Goal: Check status: Check status

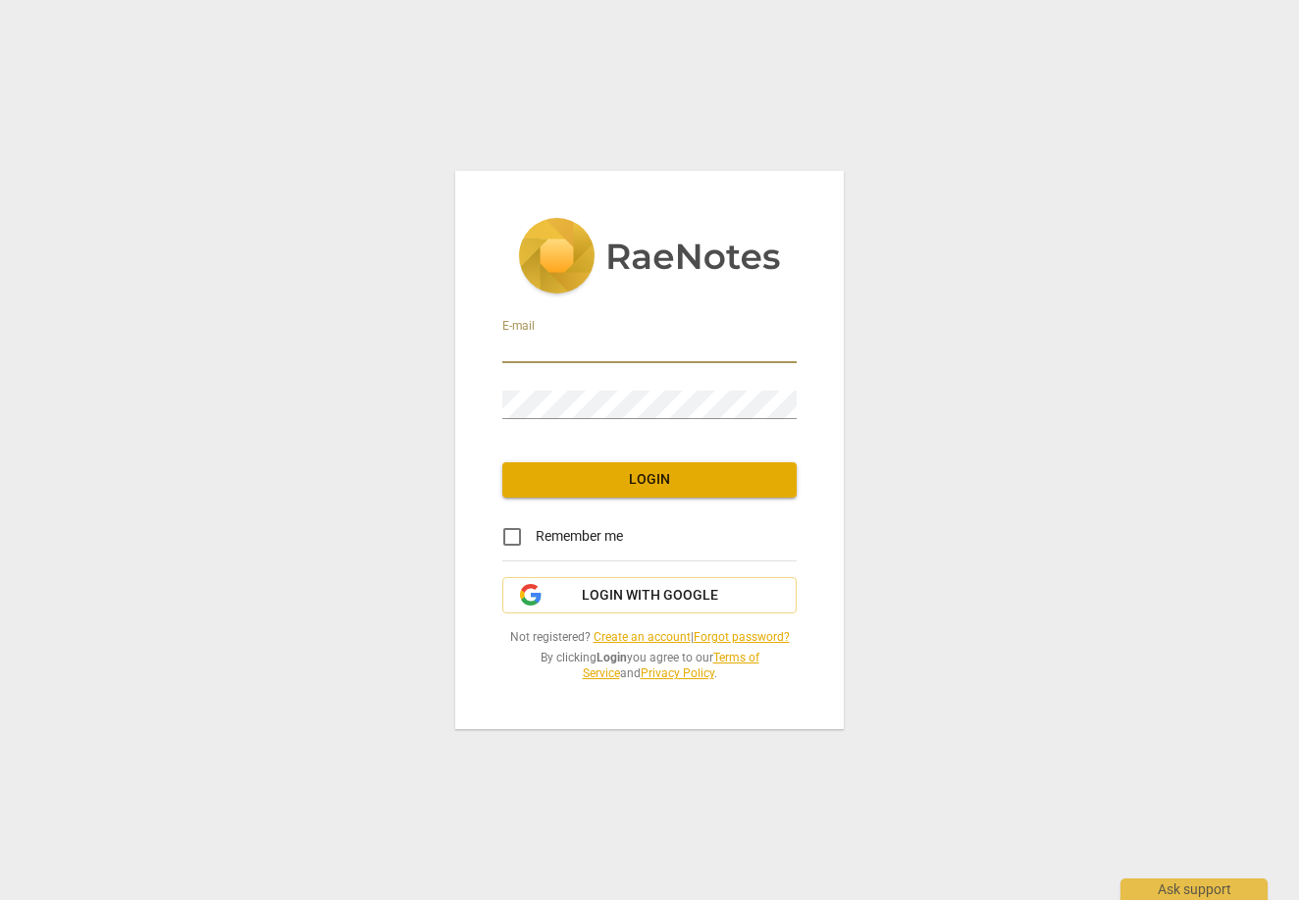
type input "[EMAIL_ADDRESS][DOMAIN_NAME]"
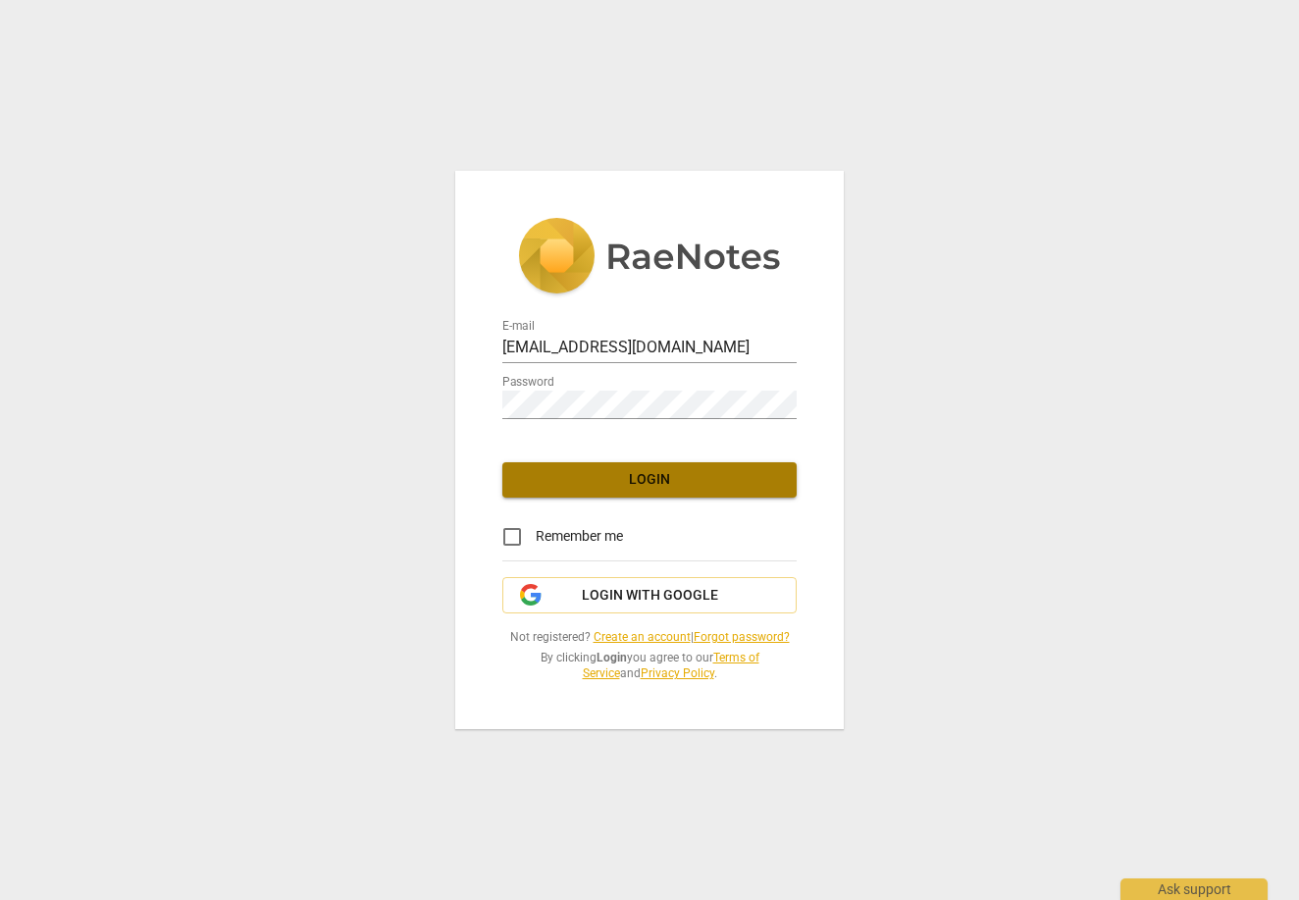
click at [671, 487] on span "Login" at bounding box center [649, 480] width 263 height 20
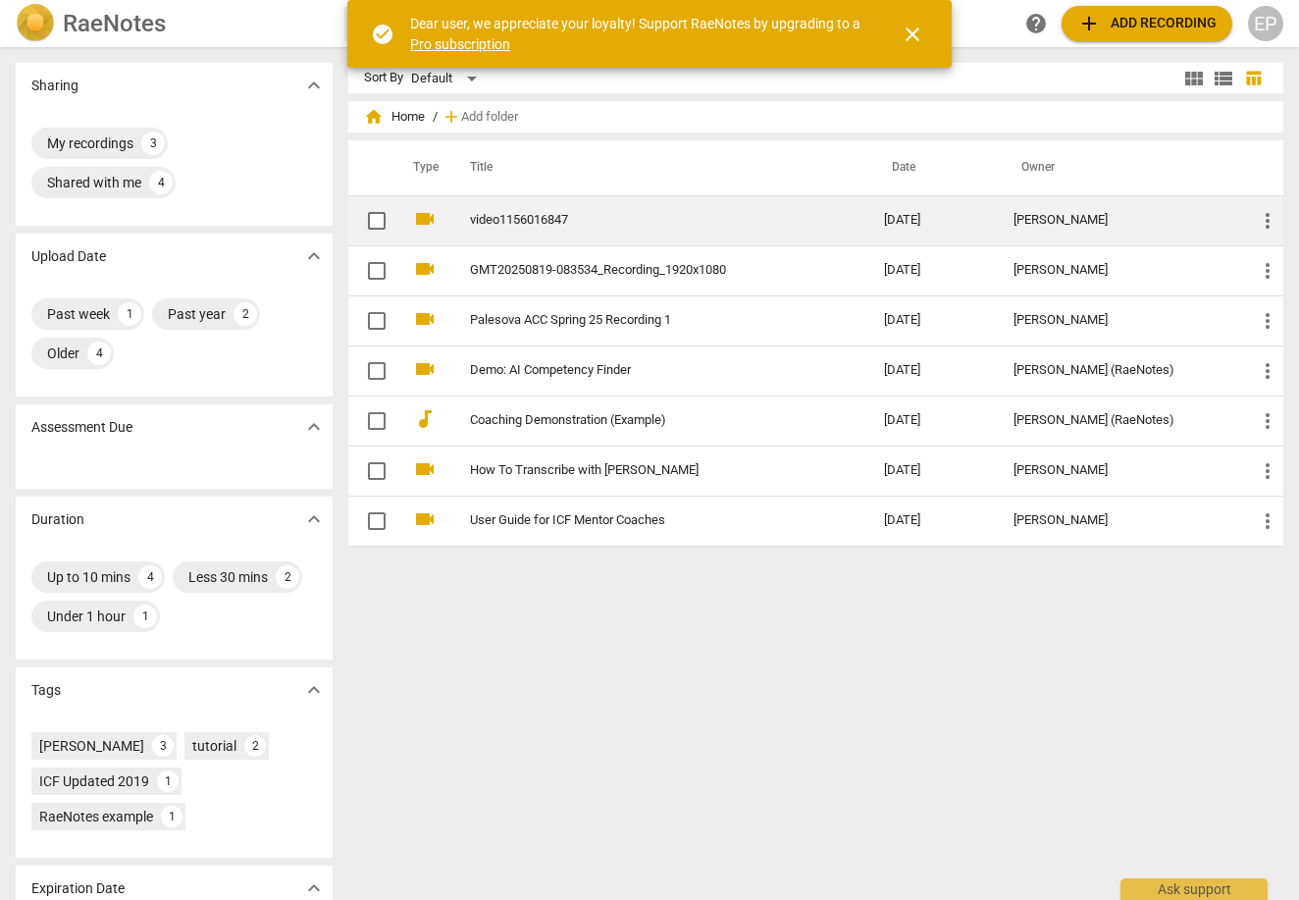
click at [553, 219] on link "video1156016847" at bounding box center [641, 220] width 343 height 15
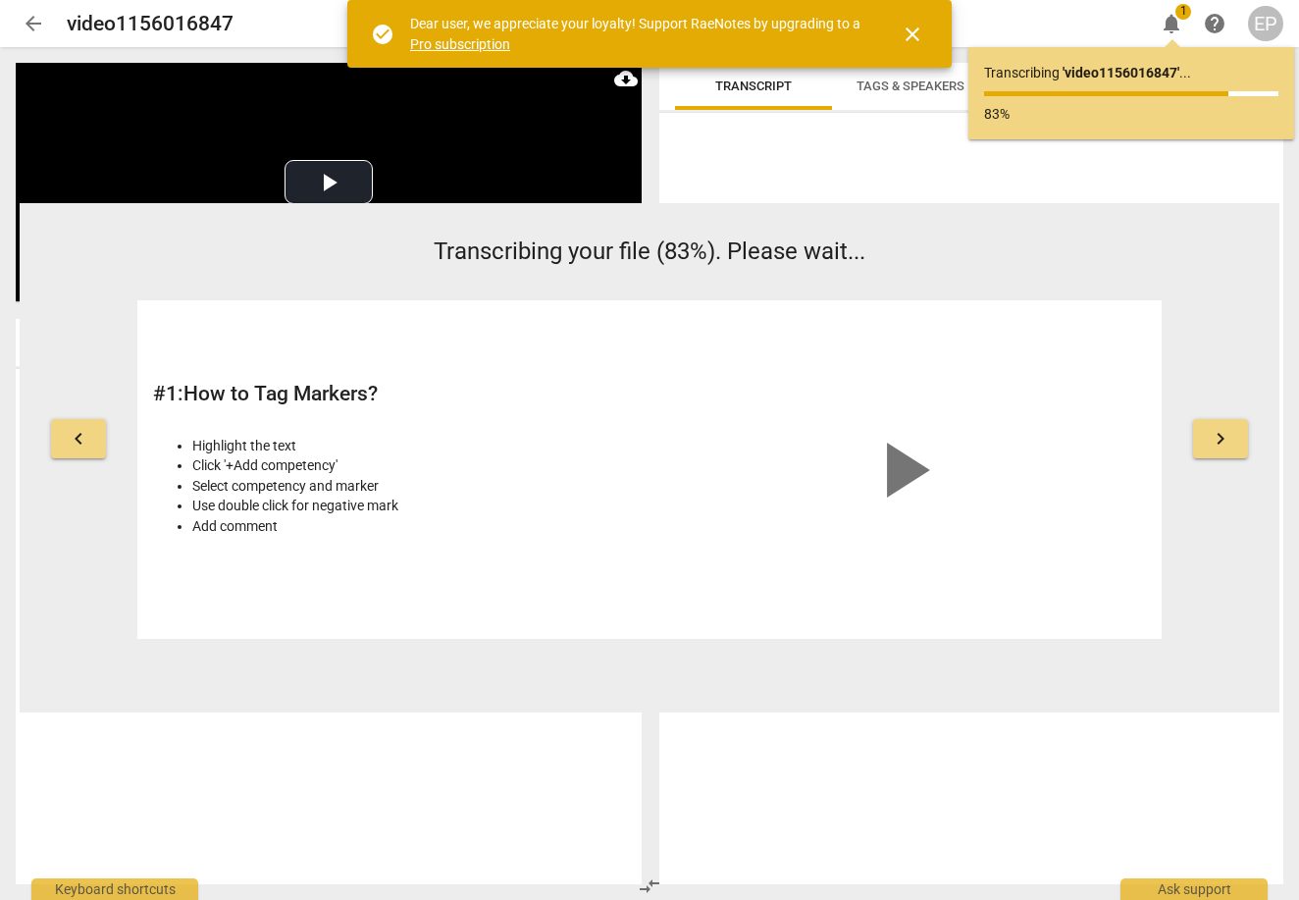
click at [1050, 77] on p "Transcribing ' video1156016847 ' ..." at bounding box center [1131, 73] width 294 height 21
click at [1049, 79] on p "Transcribing ' video1156016847 ' ..." at bounding box center [1131, 73] width 294 height 21
click at [913, 39] on span "close" at bounding box center [913, 35] width 24 height 24
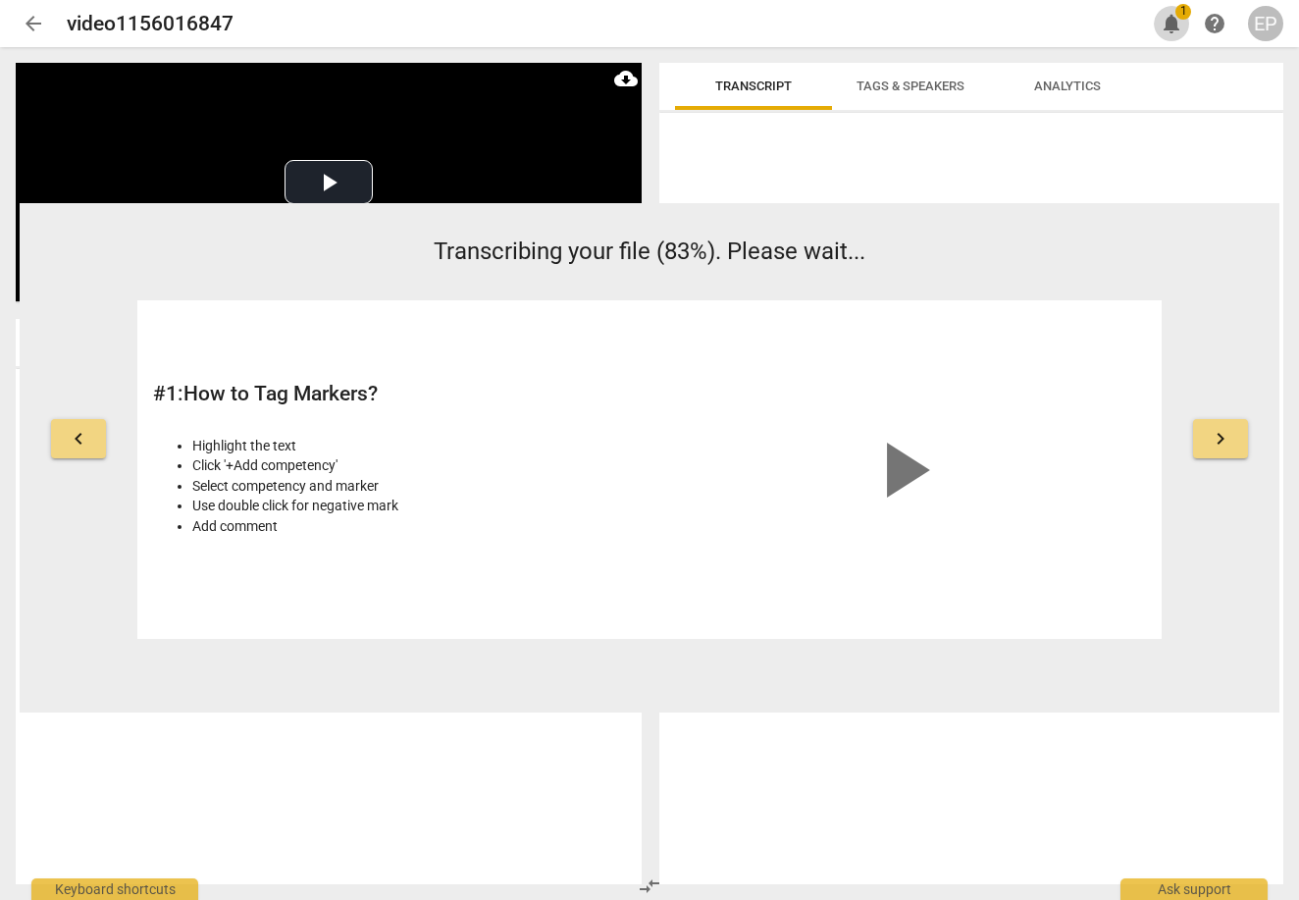
click at [1184, 19] on span "1" at bounding box center [1183, 12] width 16 height 16
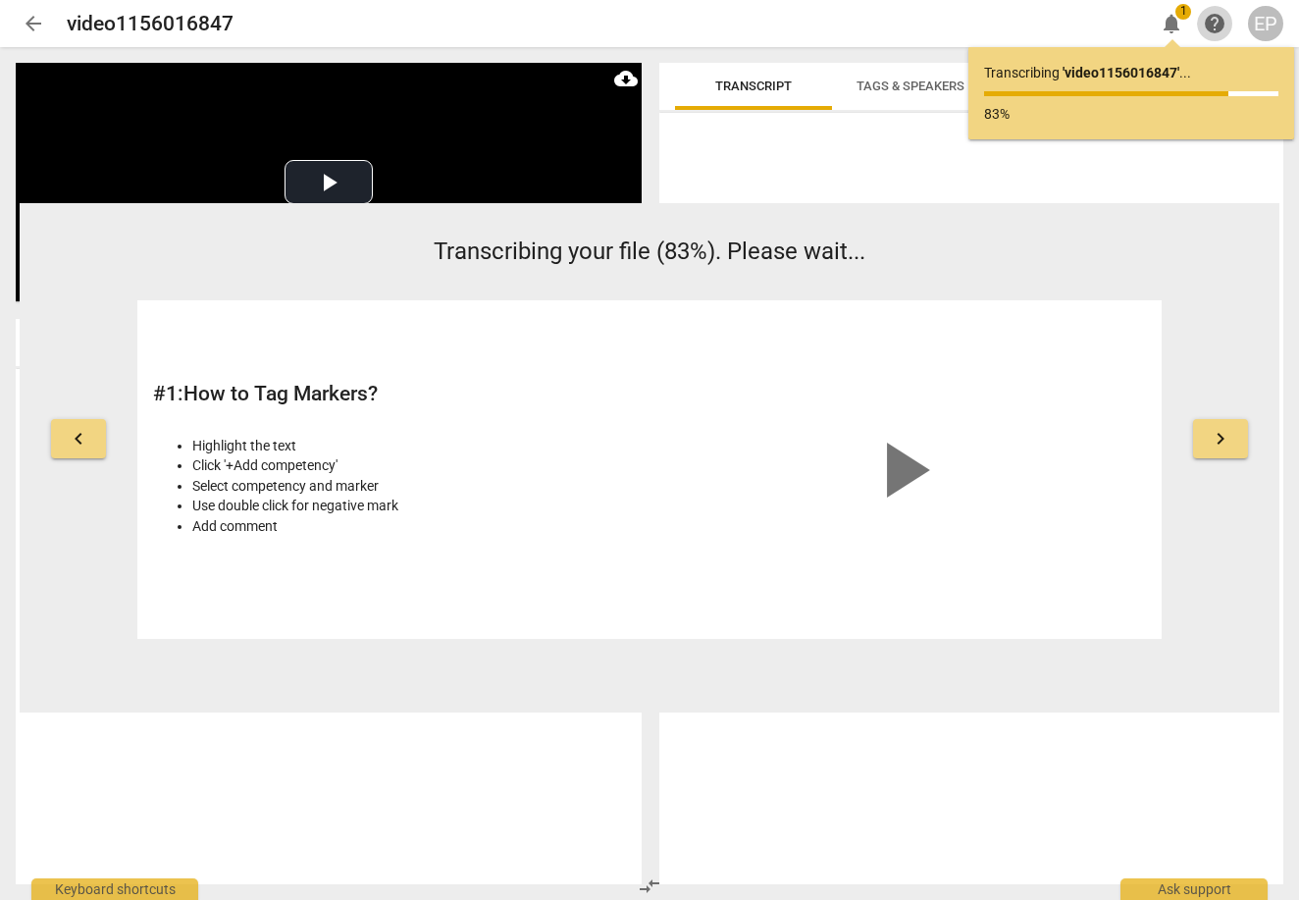
click at [1227, 19] on span "help" at bounding box center [1214, 24] width 35 height 24
